Goal: Navigation & Orientation: Find specific page/section

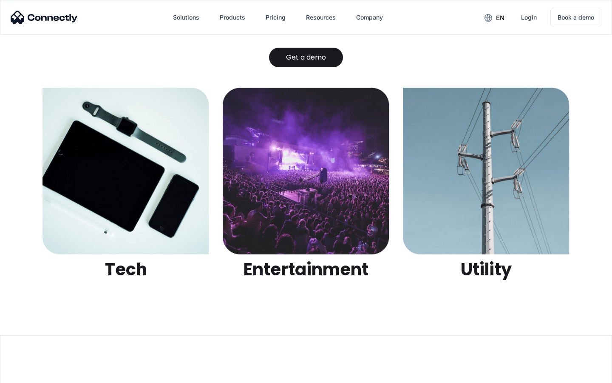
scroll to position [2682, 0]
